Goal: Communication & Community: Answer question/provide support

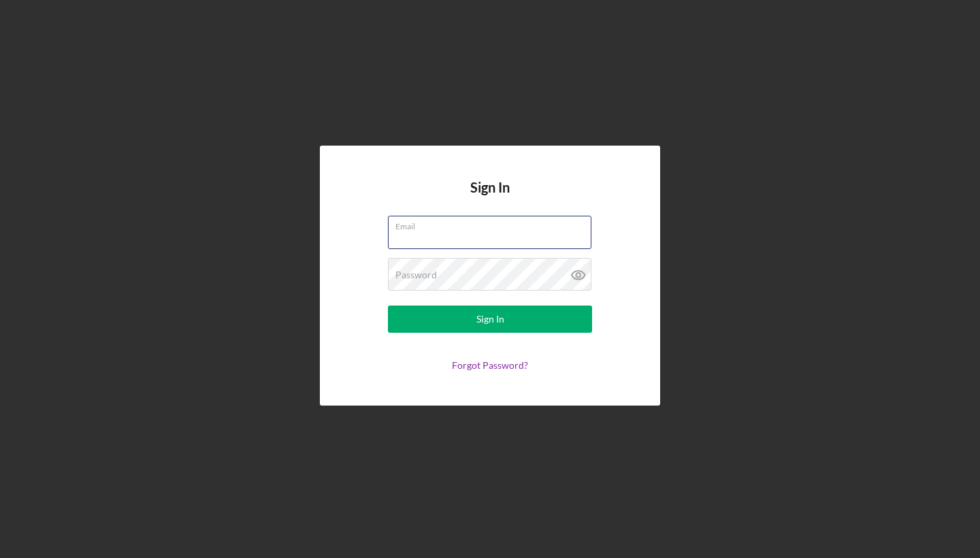
type input "[EMAIL_ADDRESS][DOMAIN_NAME]"
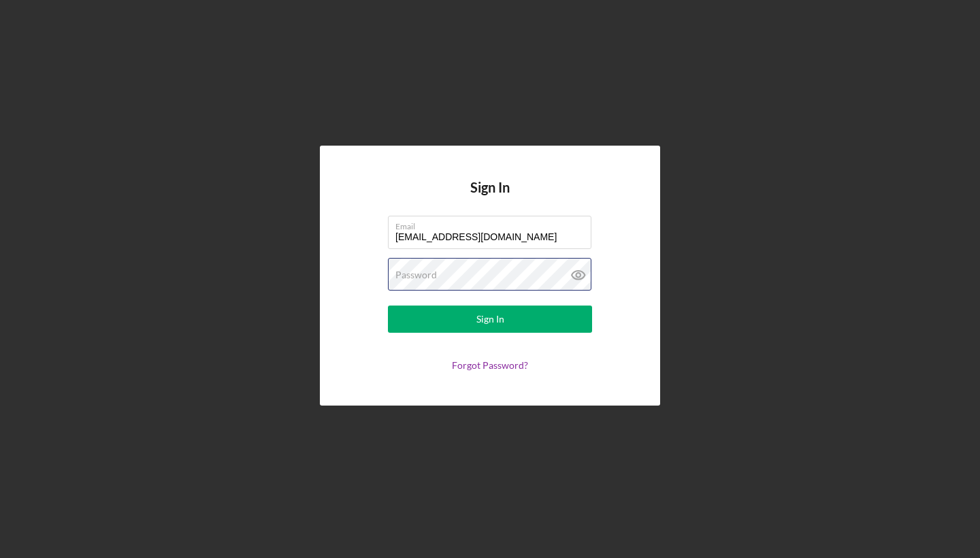
click at [490, 319] on button "Sign In" at bounding box center [490, 319] width 204 height 27
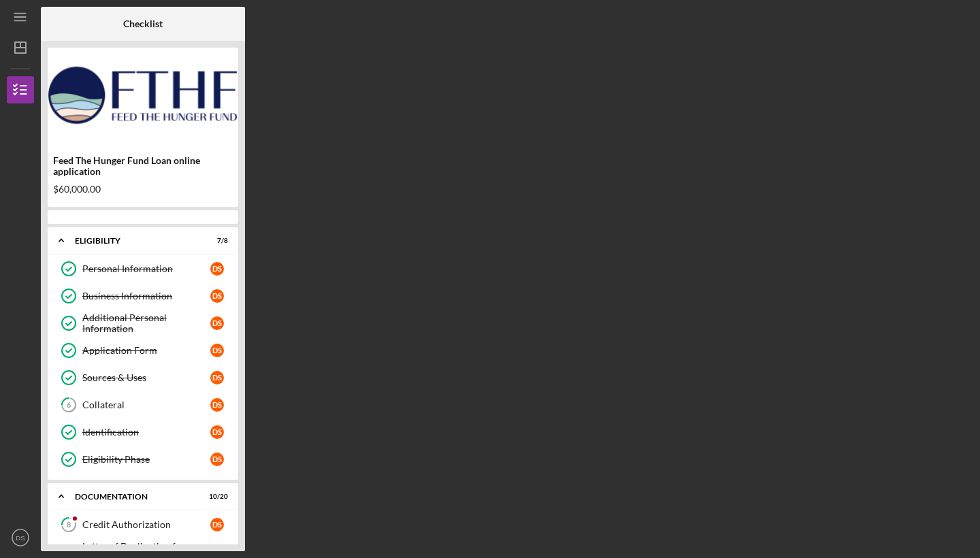
scroll to position [586, 0]
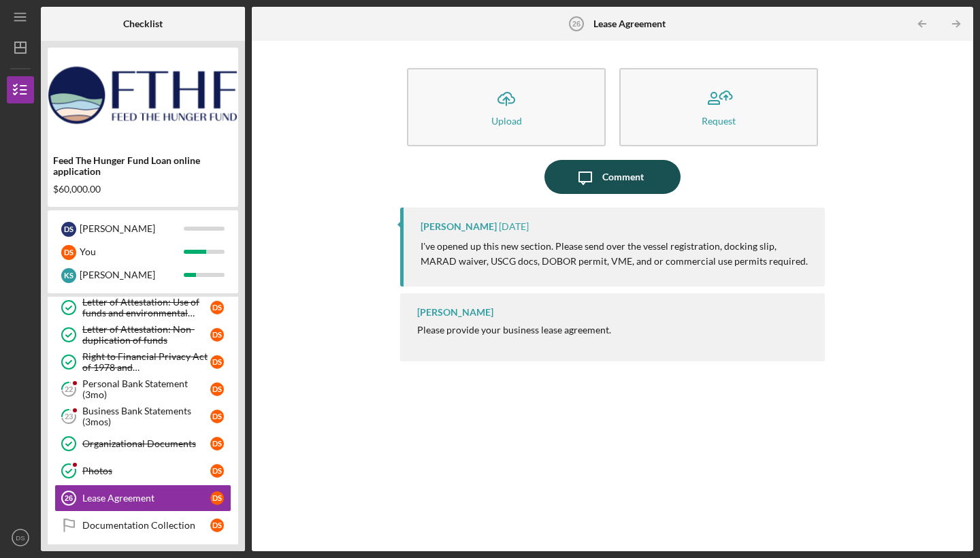
click at [617, 175] on div "Comment" at bounding box center [623, 177] width 42 height 34
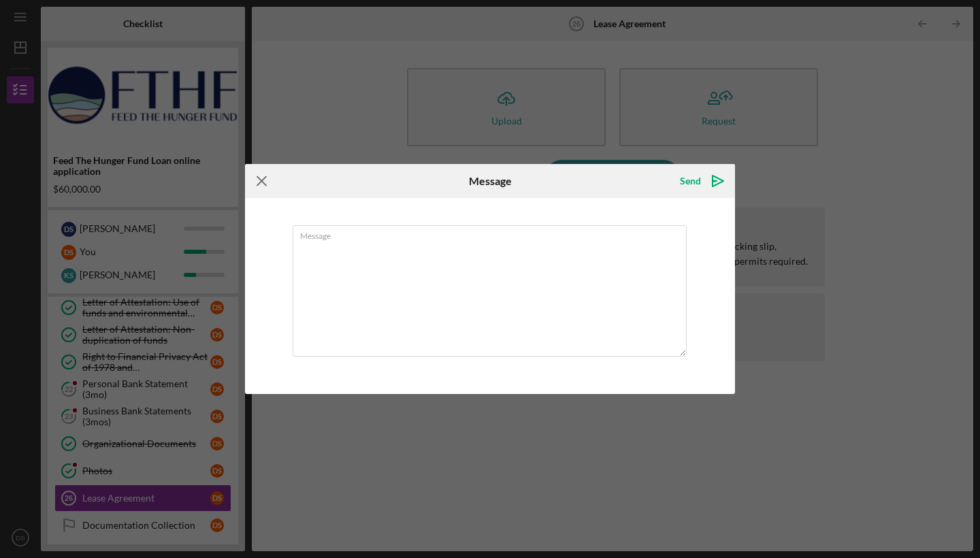
click at [262, 182] on icon "Icon/Menu Close" at bounding box center [262, 181] width 34 height 34
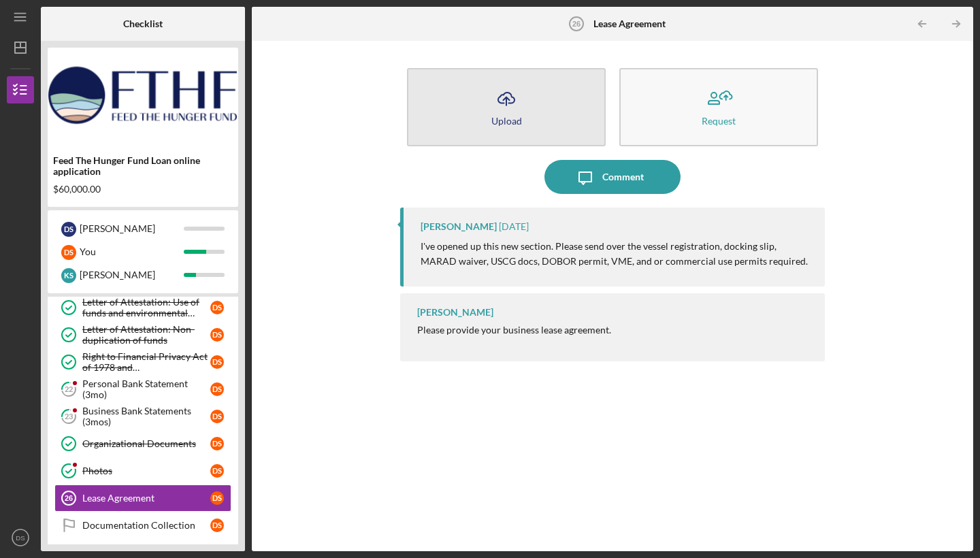
click at [504, 103] on icon "button" at bounding box center [506, 98] width 16 height 10
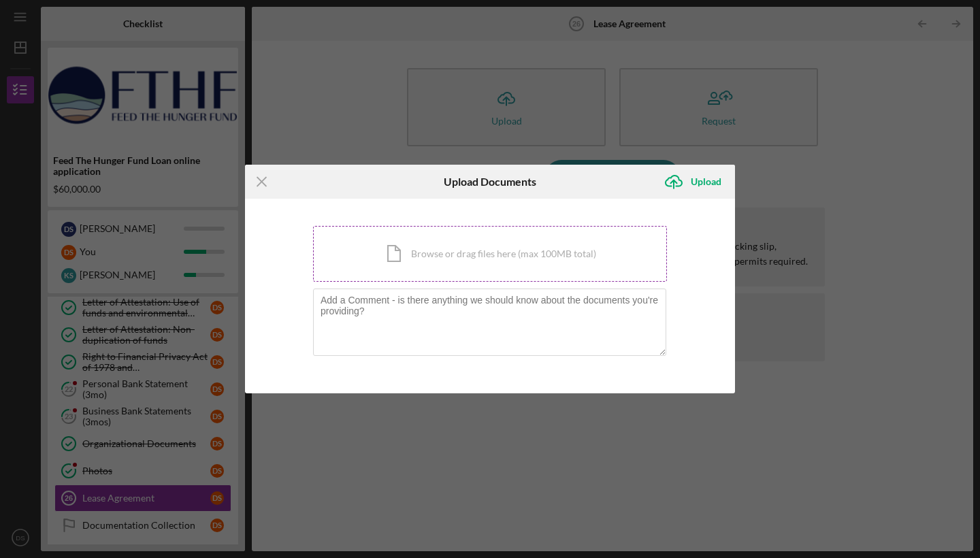
click at [478, 252] on div "Icon/Document Browse or drag files here (max 100MB total) Tap to choose files o…" at bounding box center [490, 254] width 354 height 56
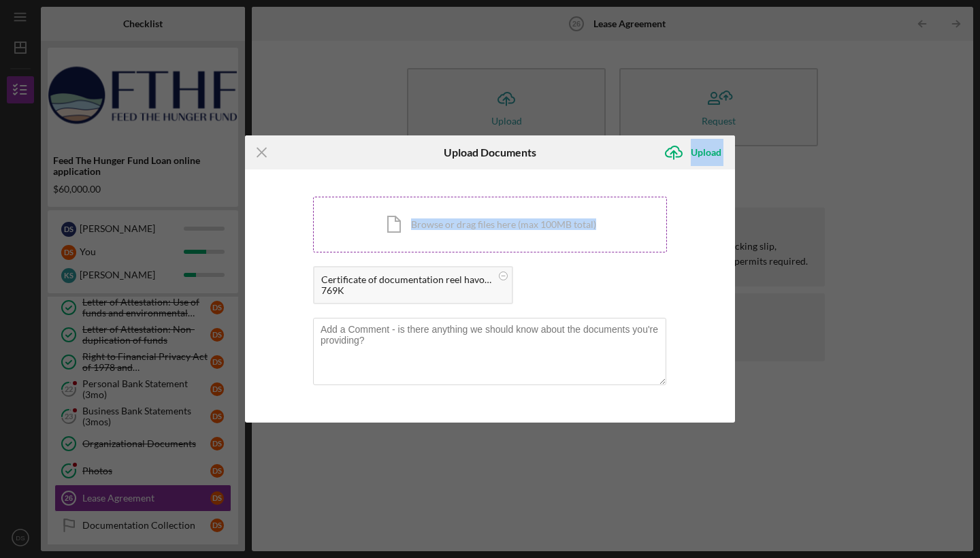
drag, startPoint x: 562, startPoint y: 149, endPoint x: 511, endPoint y: 235, distance: 100.4
click at [511, 235] on form "Icon/Menu Close Upload Documents Icon/Upload Upload You're uploading documents …" at bounding box center [490, 278] width 490 height 287
click at [815, 357] on div "Icon/Menu Close Upload Documents Icon/Upload Upload You're uploading documents …" at bounding box center [490, 279] width 980 height 558
click at [787, 408] on div "Icon/Menu Close Upload Documents Icon/Upload Upload You're uploading documents …" at bounding box center [490, 279] width 980 height 558
click at [712, 151] on div "Upload" at bounding box center [706, 152] width 31 height 27
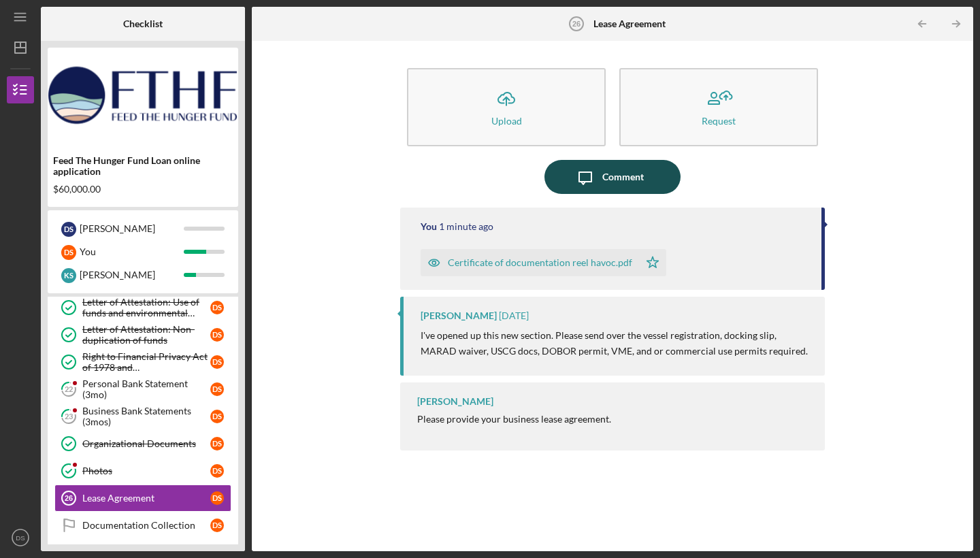
click at [639, 174] on div "Comment" at bounding box center [623, 177] width 42 height 34
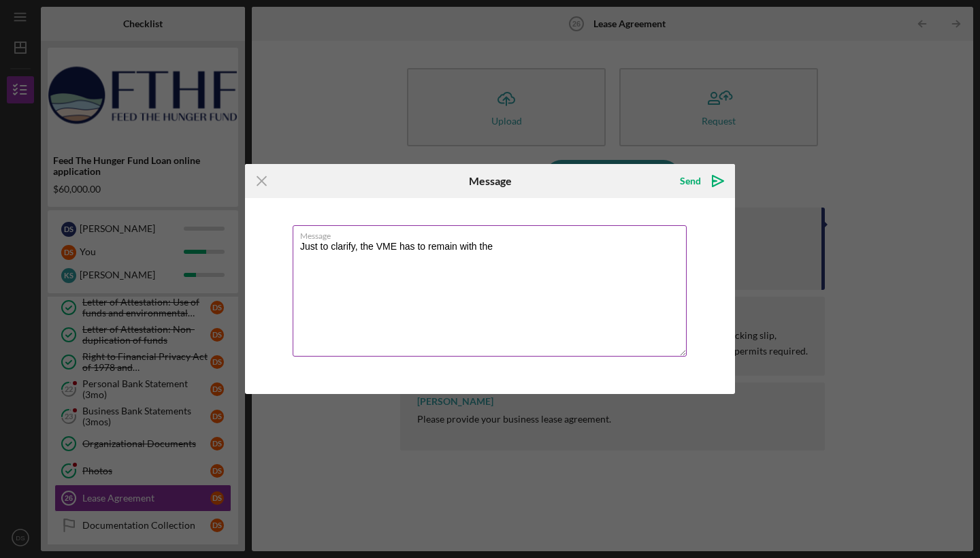
click at [399, 246] on textarea "Just to clarify, the VME has to remain with the" at bounding box center [490, 290] width 394 height 131
click at [459, 241] on textarea "Just to clarify, the VME or permits has to remain with the" at bounding box center [490, 290] width 394 height 131
click at [587, 243] on textarea "Just to clarify, the VME or permits have to remain with the" at bounding box center [490, 290] width 394 height 131
click at [393, 250] on textarea "Just to clarify, the VME or permits have to remain with the company I bought an…" at bounding box center [490, 290] width 394 height 131
click at [392, 257] on textarea "Just to clarify, the VME or permits have to remain with the company I bought an…" at bounding box center [490, 290] width 394 height 131
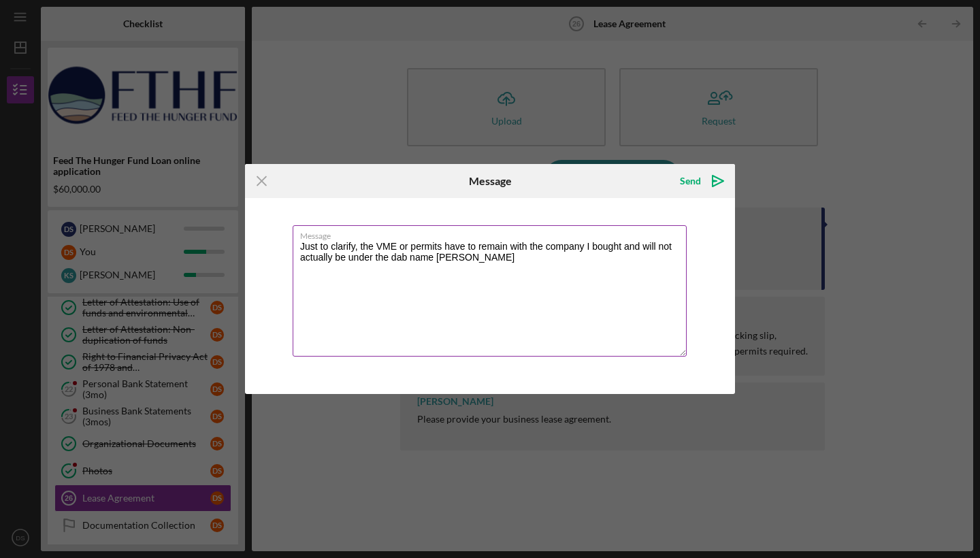
click at [437, 259] on textarea "Just to clarify, the VME or permits have to remain with the company I bought an…" at bounding box center [490, 290] width 394 height 131
click at [504, 259] on textarea "Just to clarify, the VME or permits have to remain with the company I bought an…" at bounding box center [490, 290] width 394 height 131
click at [624, 250] on textarea "Just to clarify, the VME or permits have to remain with the company I bought an…" at bounding box center [490, 290] width 394 height 131
click at [476, 258] on textarea "Just to clarify, the VME or permits have to remain with the company I bought Pa…" at bounding box center [490, 290] width 394 height 131
click at [633, 259] on textarea "Just to clarify, the VME or permits have to remain with the company I bought Pa…" at bounding box center [490, 290] width 394 height 131
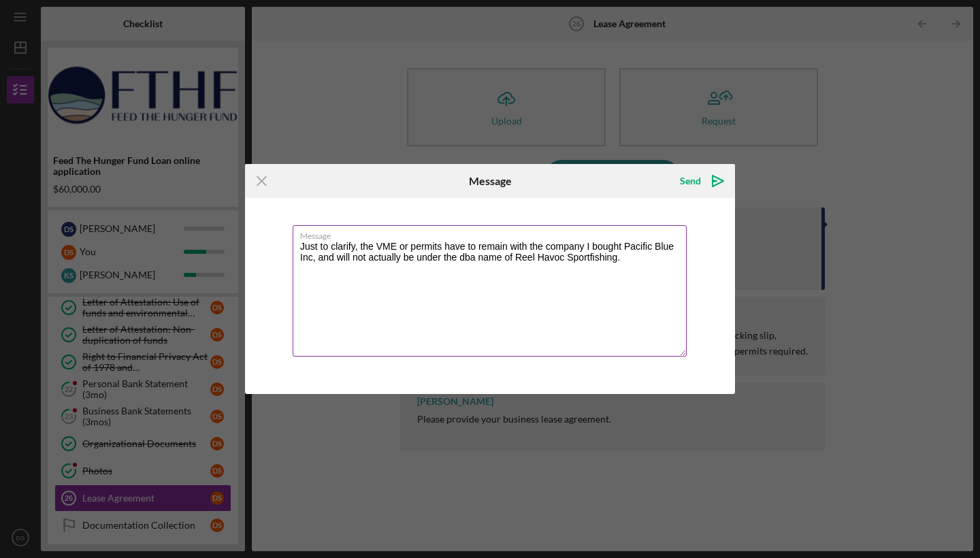
click at [406, 242] on textarea "Just to clarify, the VME or permits have to remain with the company I bought Pa…" at bounding box center [490, 290] width 394 height 131
click at [528, 257] on textarea "Just to clarify, the VME mooring and commercial use permits have to remain with…" at bounding box center [490, 290] width 394 height 131
click at [442, 269] on textarea "Just to clarify, the VME mooring and commercial use permits have to remain with…" at bounding box center [490, 290] width 394 height 131
click at [578, 265] on textarea "Just to clarify, the VME mooring and commercial use permits have to remain with…" at bounding box center [490, 290] width 394 height 131
click at [460, 282] on textarea "Just to clarify, the VME mooring and commercial use permits have to remain with…" at bounding box center [490, 290] width 394 height 131
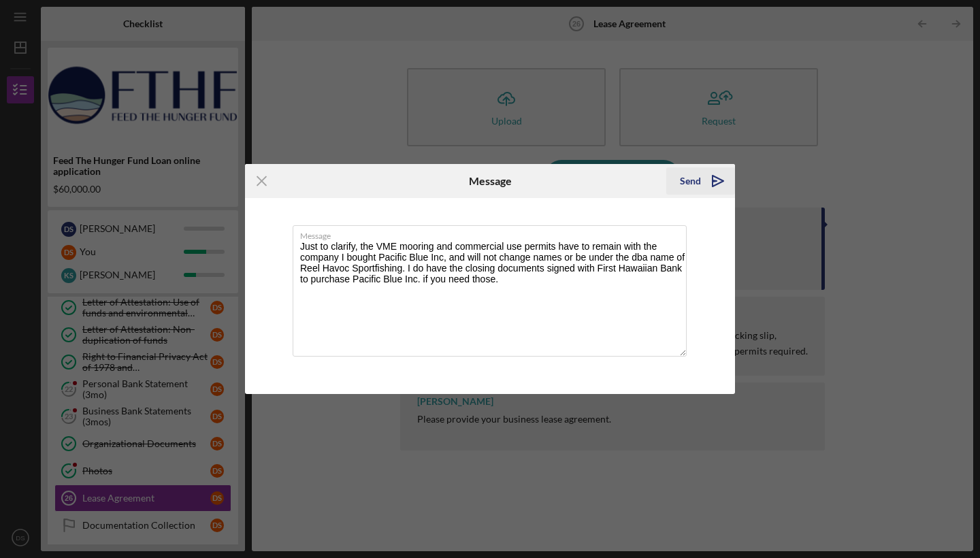
type textarea "Just to clarify, the VME mooring and commercial use permits have to remain with…"
click at [693, 173] on div "Send" at bounding box center [690, 180] width 21 height 27
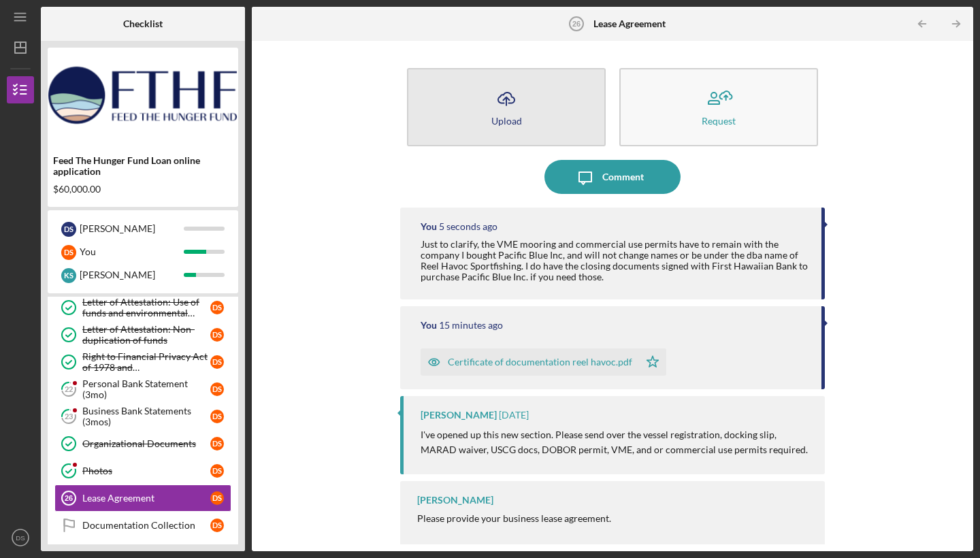
click at [506, 110] on icon "Icon/Upload" at bounding box center [506, 99] width 34 height 34
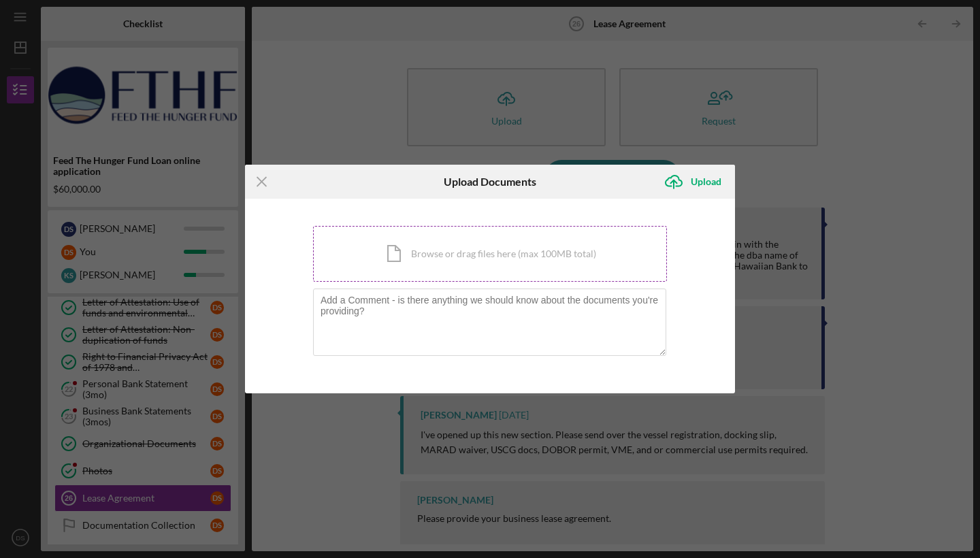
click at [448, 253] on div "Icon/Document Browse or drag files here (max 100MB total) Tap to choose files o…" at bounding box center [490, 254] width 354 height 56
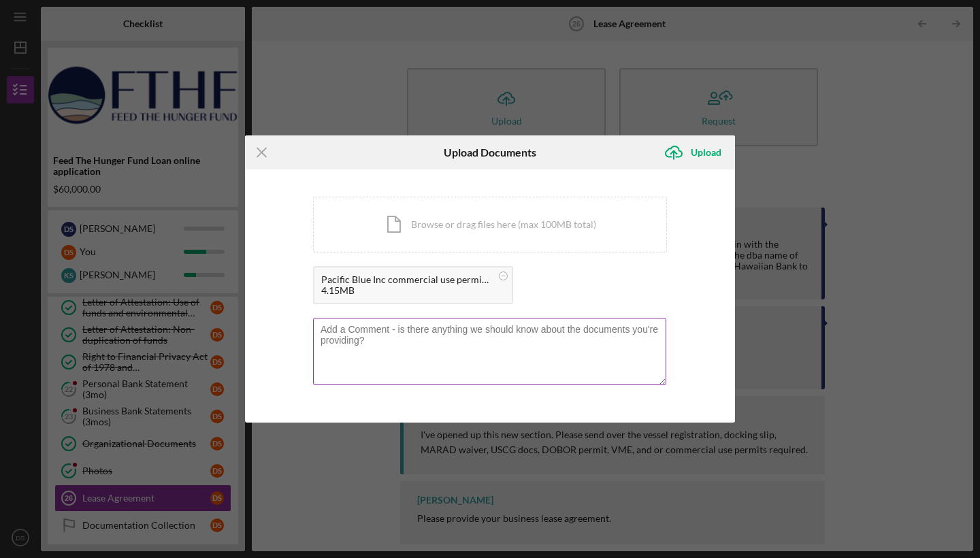
click at [415, 339] on textarea at bounding box center [489, 351] width 353 height 67
type textarea "These will remain under Pacific Blue Inc, the additional company I had to purch…"
click at [714, 147] on div "Upload" at bounding box center [706, 152] width 31 height 27
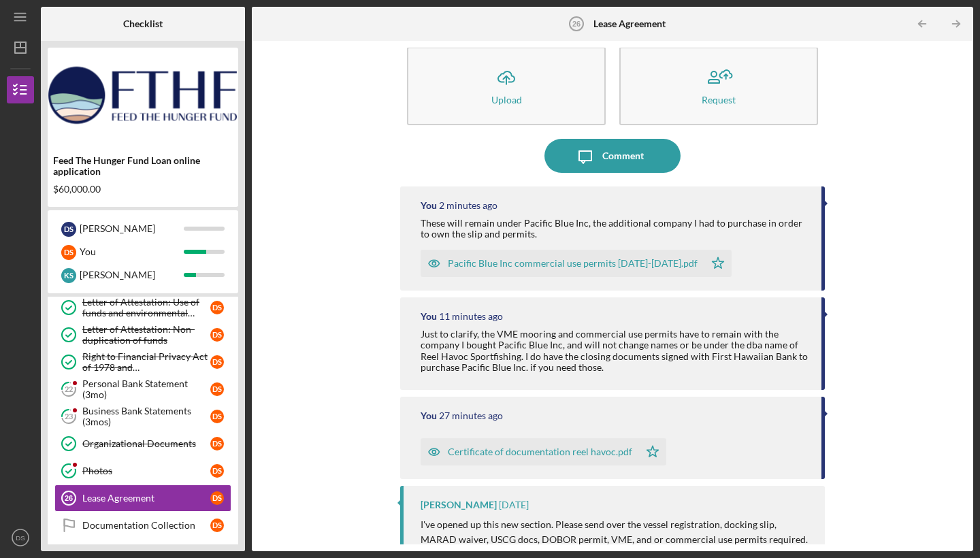
scroll to position [27, 0]
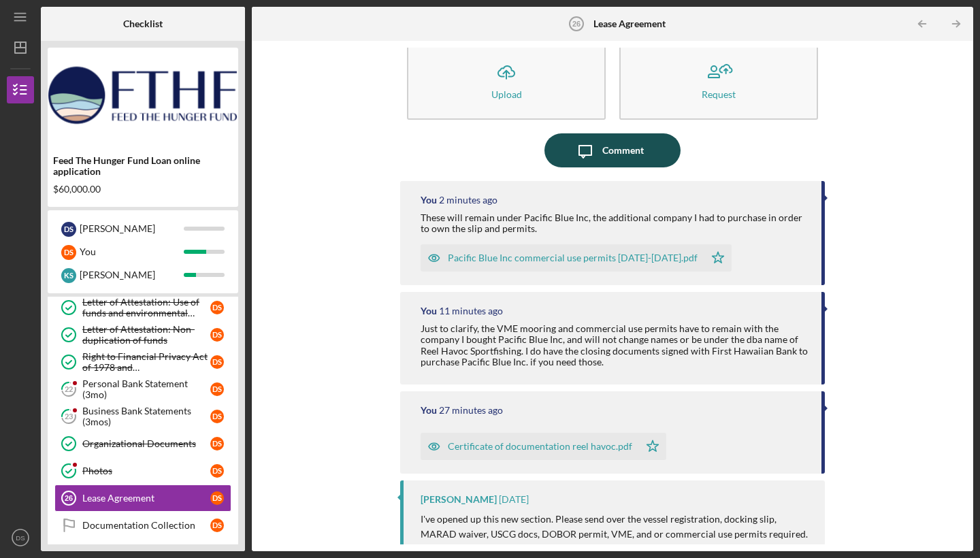
click at [626, 152] on div "Comment" at bounding box center [623, 150] width 42 height 34
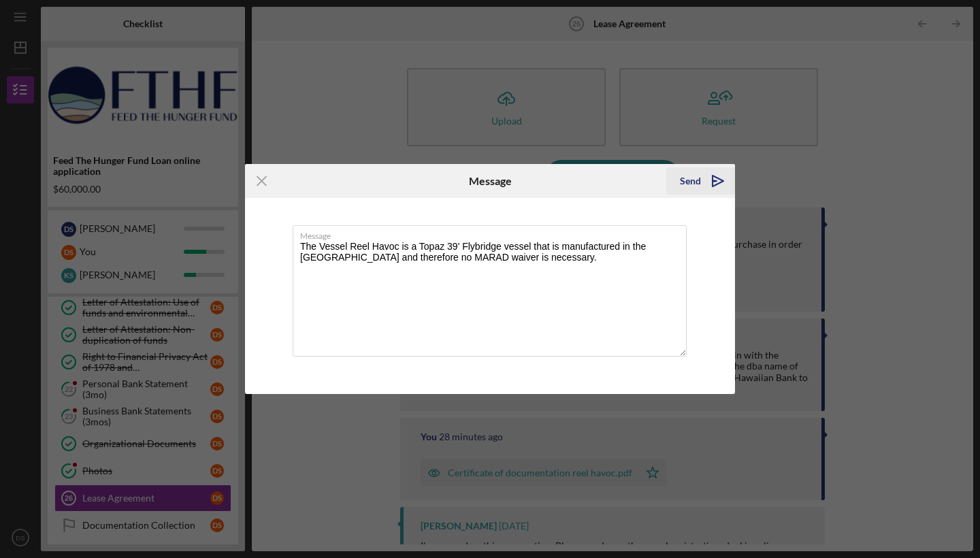
type textarea "The Vessel Reel Havoc is a Topaz 39' Flybridge vessel that is manufactured in t…"
click at [692, 176] on div "Send" at bounding box center [690, 180] width 21 height 27
